Goal: Transaction & Acquisition: Purchase product/service

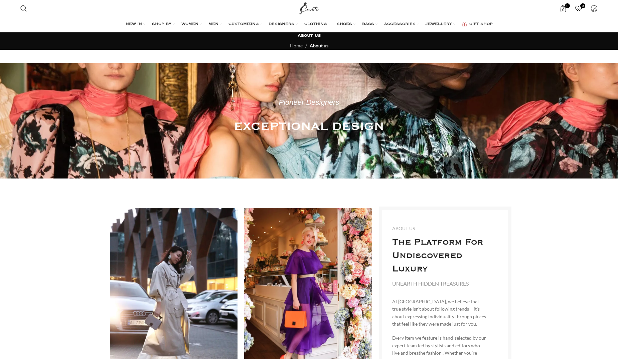
click at [581, 6] on span "0" at bounding box center [582, 5] width 5 height 5
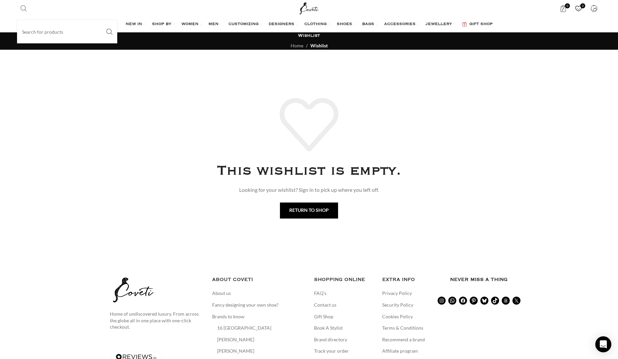
click at [25, 9] on span "Search" at bounding box center [23, 8] width 7 height 7
click at [41, 35] on input "Search" at bounding box center [67, 31] width 100 height 23
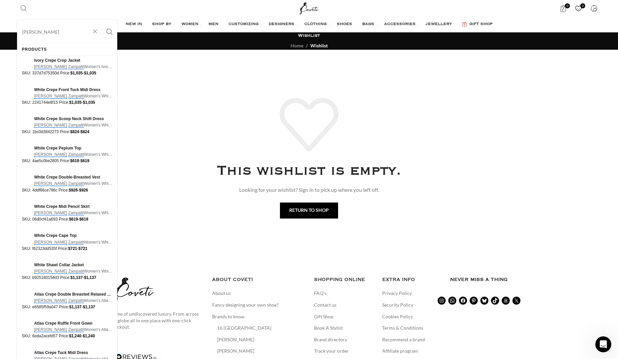
type input "carla zampatti"
click at [102, 20] on button "Search" at bounding box center [109, 31] width 15 height 23
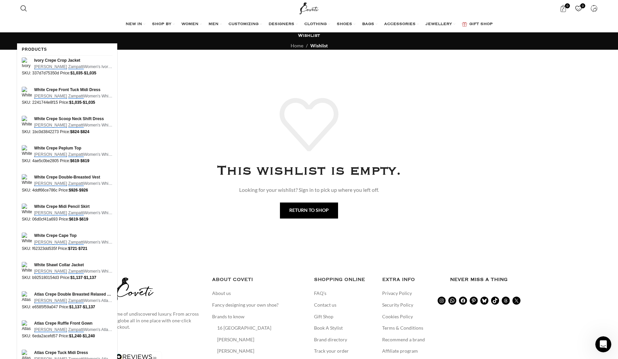
click at [66, 27] on div "NEW IN WHAT'S NEW New this week New in clothing New in Bags New in shoes TRENDI…" at bounding box center [309, 24] width 584 height 13
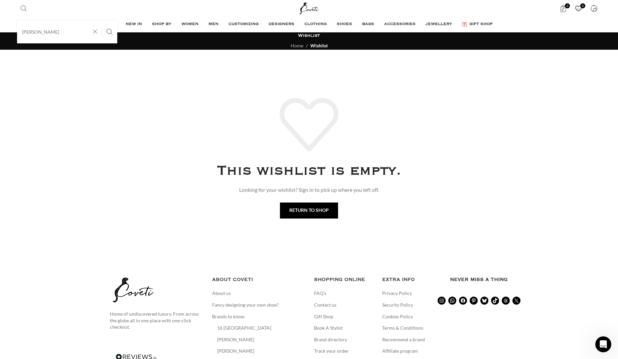
click at [26, 11] on span "Search" at bounding box center [23, 8] width 7 height 7
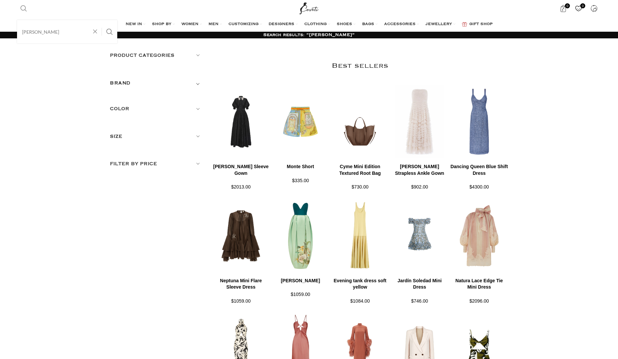
click at [28, 7] on link "Search" at bounding box center [23, 8] width 13 height 13
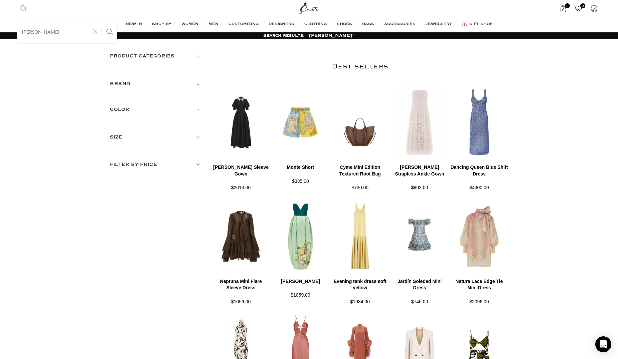
click at [53, 35] on input "carla zamp" at bounding box center [67, 31] width 100 height 23
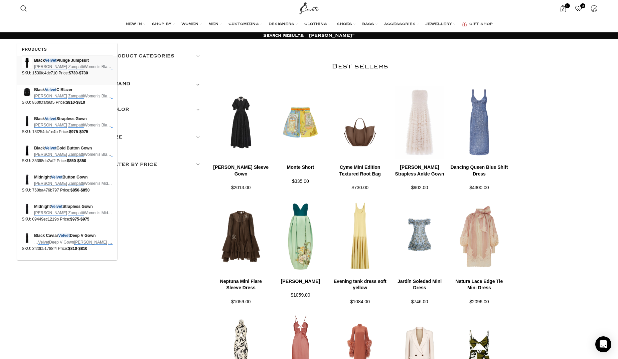
click at [41, 64] on span "Carla Zampatti Women's Black Velvet Plunge Jumpsuit Carla Zampatti …" at bounding box center [73, 67] width 78 height 6
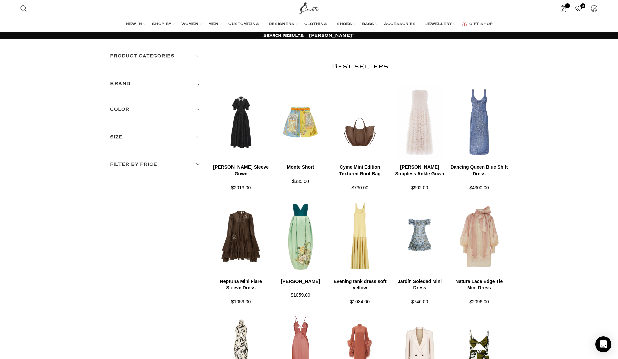
type input "carla zampatti velvet"
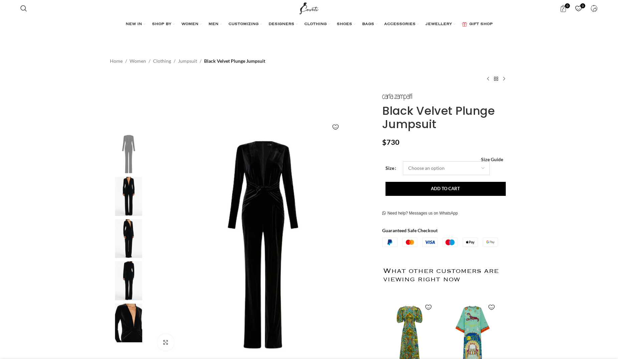
click at [444, 166] on select "Choose an option 4 UK 6 UK 8 UK 10 UK 12 UK 14 UK 16 UK 18 UK" at bounding box center [446, 168] width 87 height 14
click at [403, 161] on select "Choose an option 4 UK 6 UK 8 UK 10 UK 12 UK 14 UK 16 UK 18 UK" at bounding box center [446, 168] width 87 height 14
select select "14 UK"
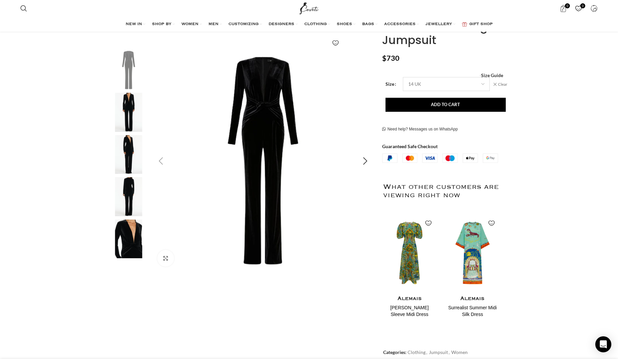
scroll to position [0, 70]
click at [132, 241] on img "5 / 5" at bounding box center [128, 239] width 41 height 39
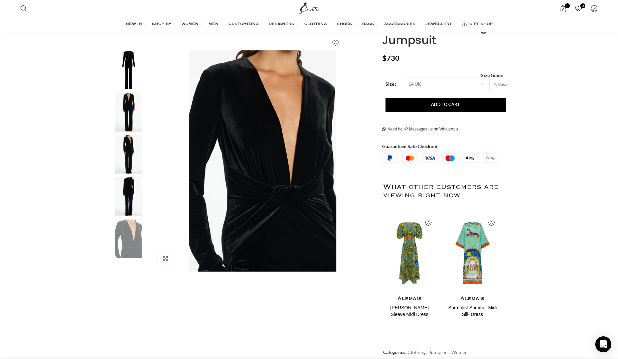
click at [139, 71] on img "1 / 5" at bounding box center [128, 69] width 41 height 39
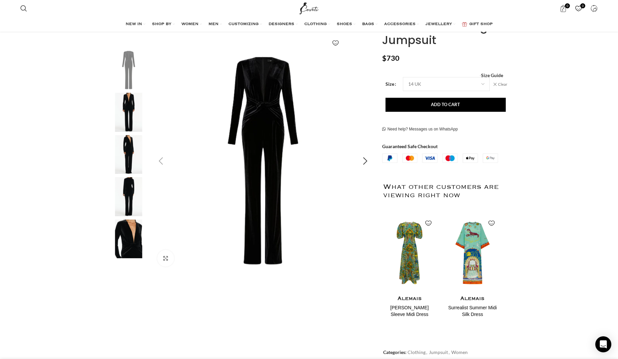
click at [277, 108] on img "1 / 5" at bounding box center [262, 160] width 221 height 221
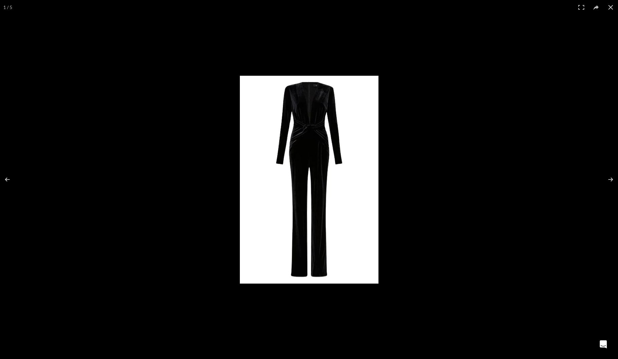
click at [278, 111] on img at bounding box center [309, 180] width 139 height 208
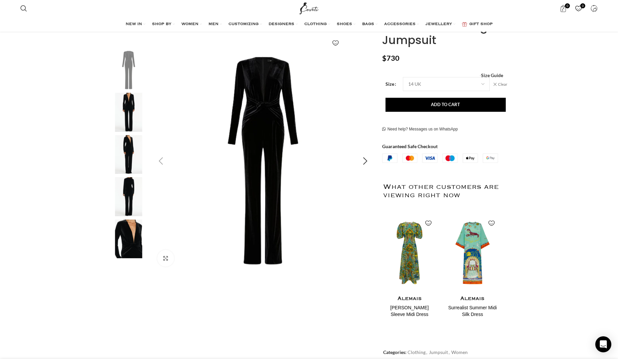
scroll to position [0, 141]
click at [135, 195] on img "4 / 5" at bounding box center [128, 196] width 41 height 39
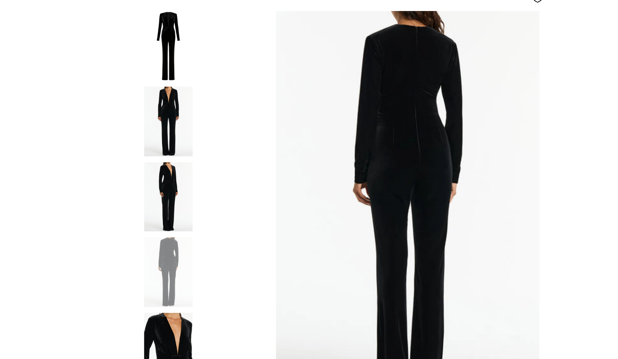
scroll to position [82, 0]
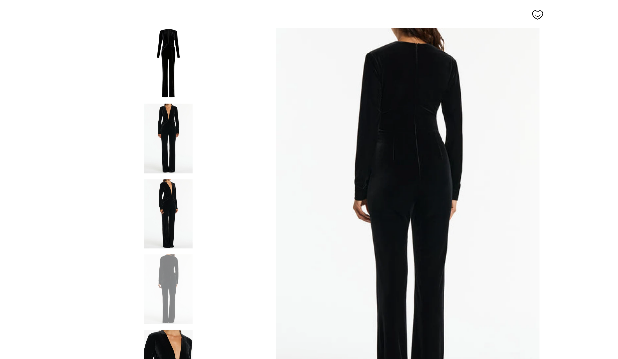
click at [118, 165] on img "3 / 5" at bounding box center [128, 157] width 41 height 39
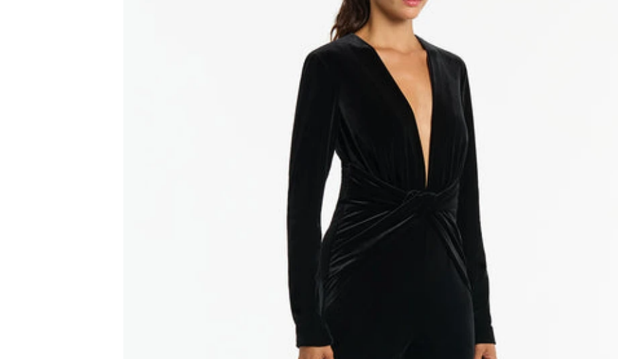
scroll to position [0, 211]
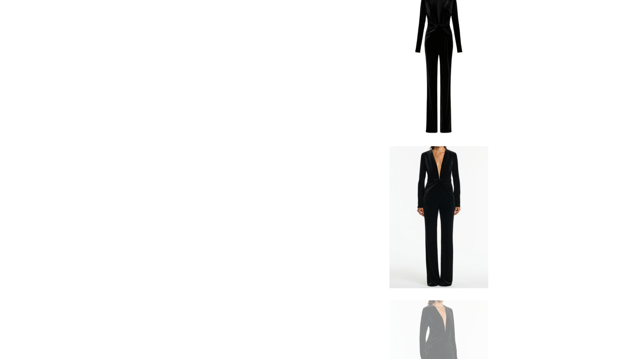
click at [126, 79] on img "1 / 5" at bounding box center [128, 72] width 41 height 39
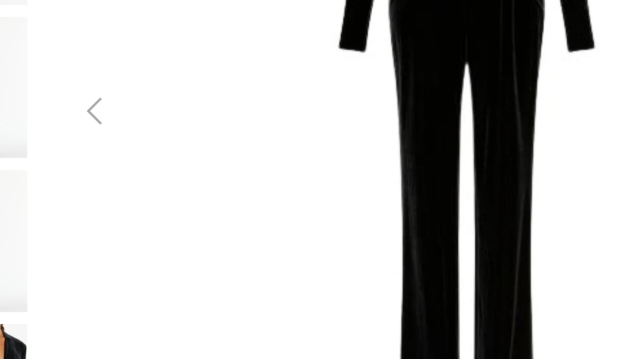
scroll to position [0, 422]
